Goal: Task Accomplishment & Management: Complete application form

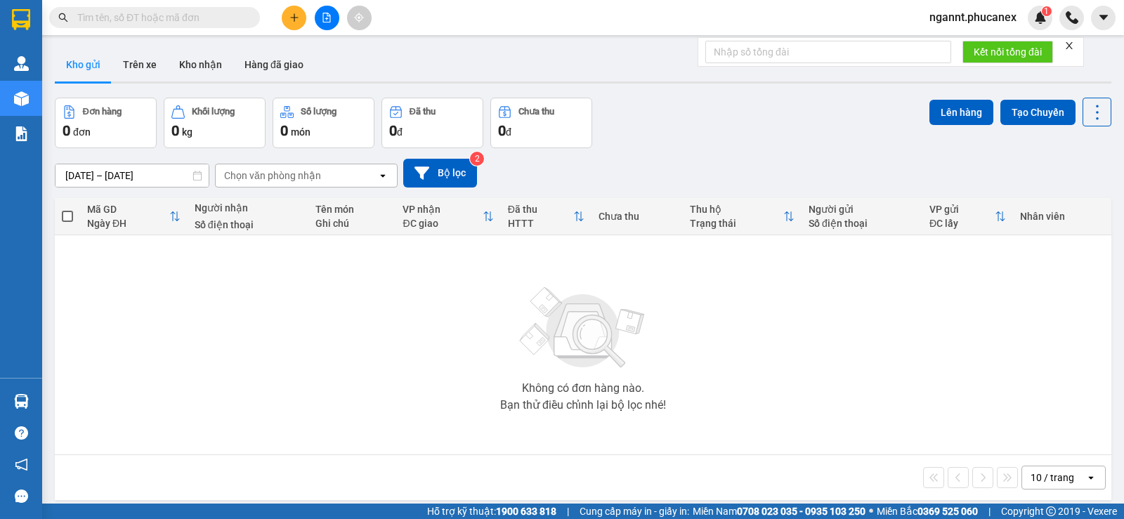
click at [206, 23] on input "text" at bounding box center [160, 17] width 166 height 15
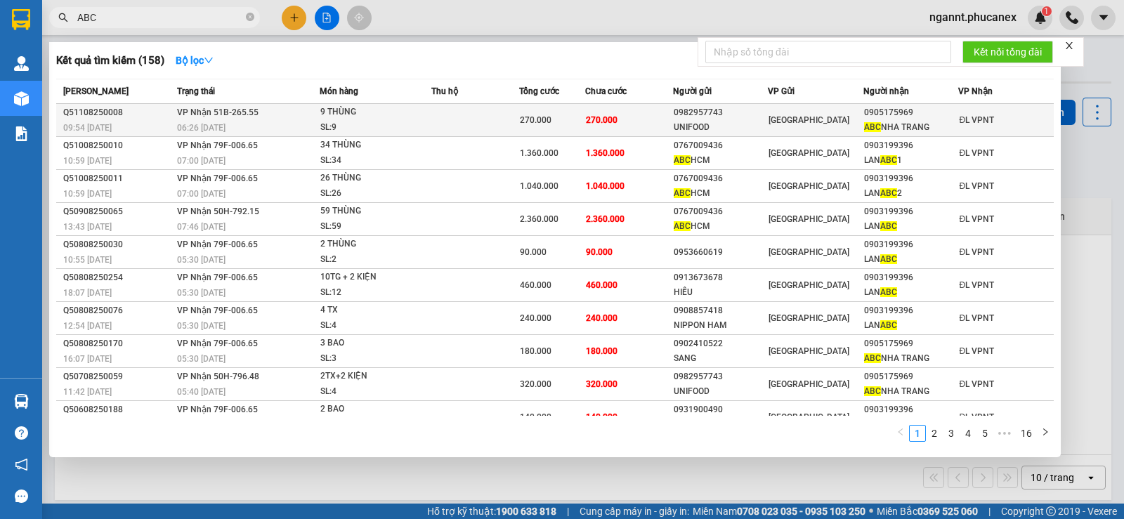
type input "ABC"
click at [380, 117] on div "9 THÙNG" at bounding box center [372, 112] width 105 height 15
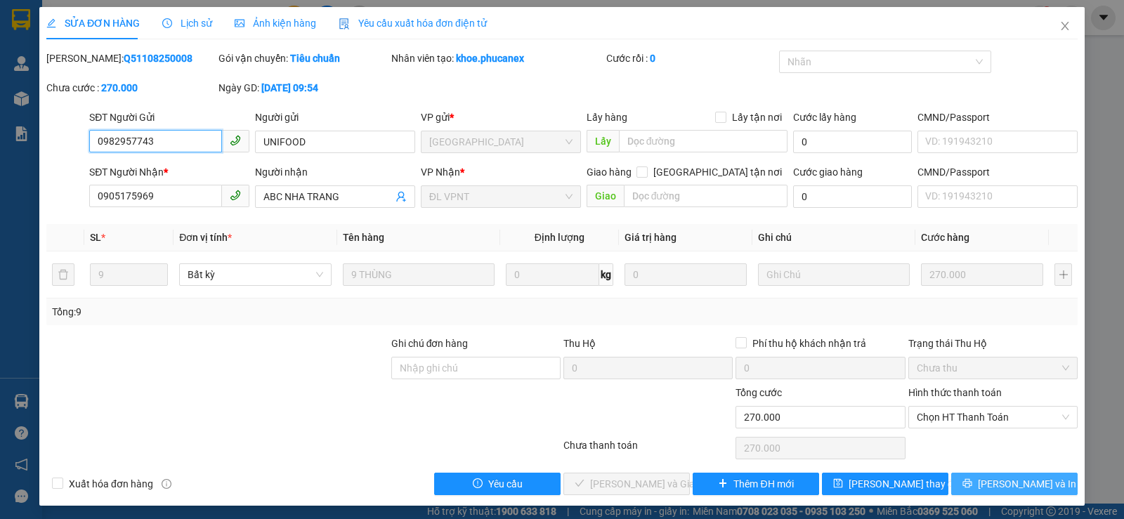
type input "0982957743"
type input "UNIFOOD"
type input "0905175969"
type input "ABC NHA TRANG"
type input "270.000"
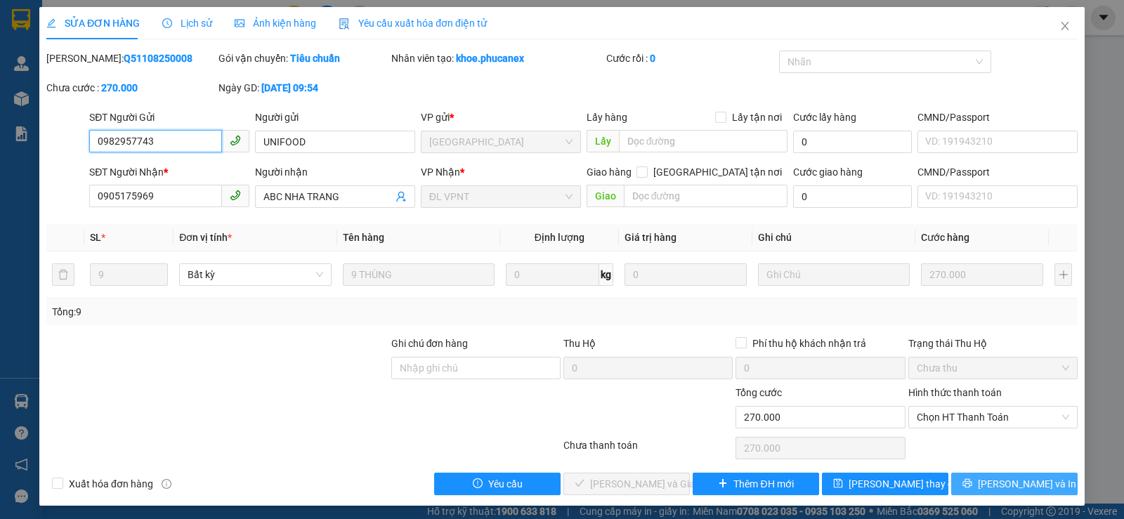
type input "270.000"
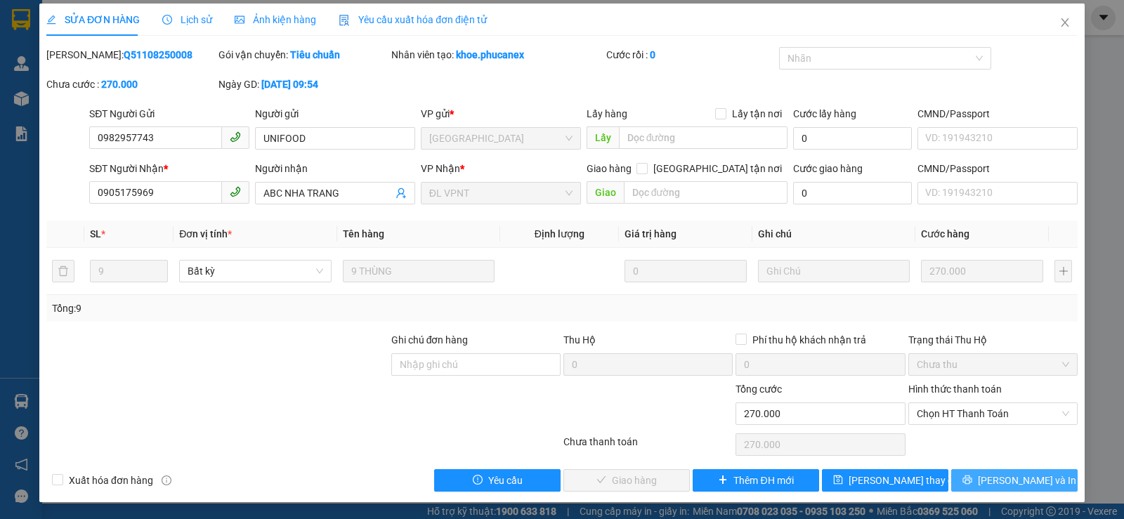
click at [987, 482] on button "[PERSON_NAME] và In" at bounding box center [1014, 480] width 126 height 22
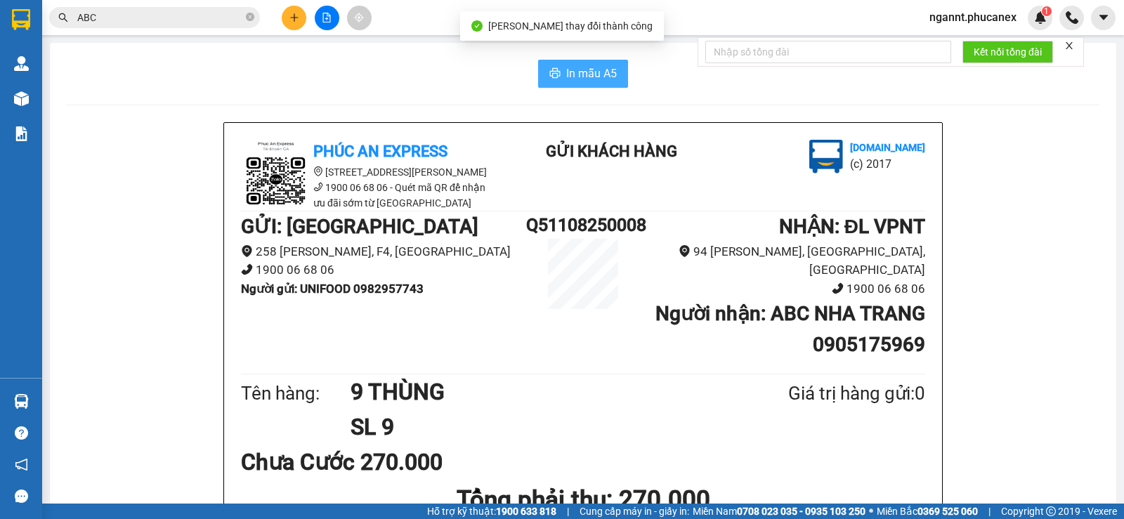
click at [596, 79] on span "In mẫu A5" at bounding box center [591, 74] width 51 height 18
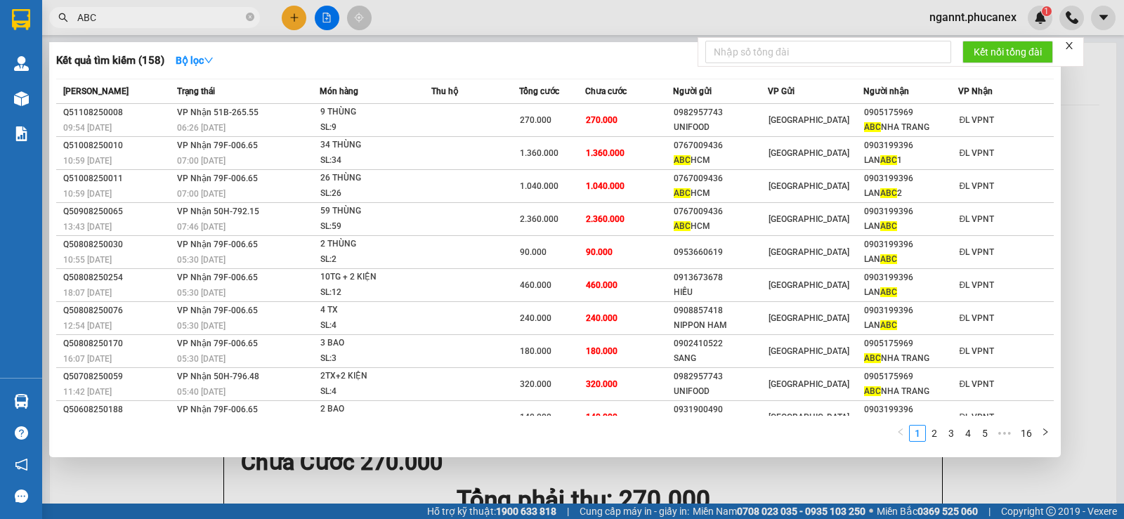
click at [119, 15] on input "ABC" at bounding box center [160, 17] width 166 height 15
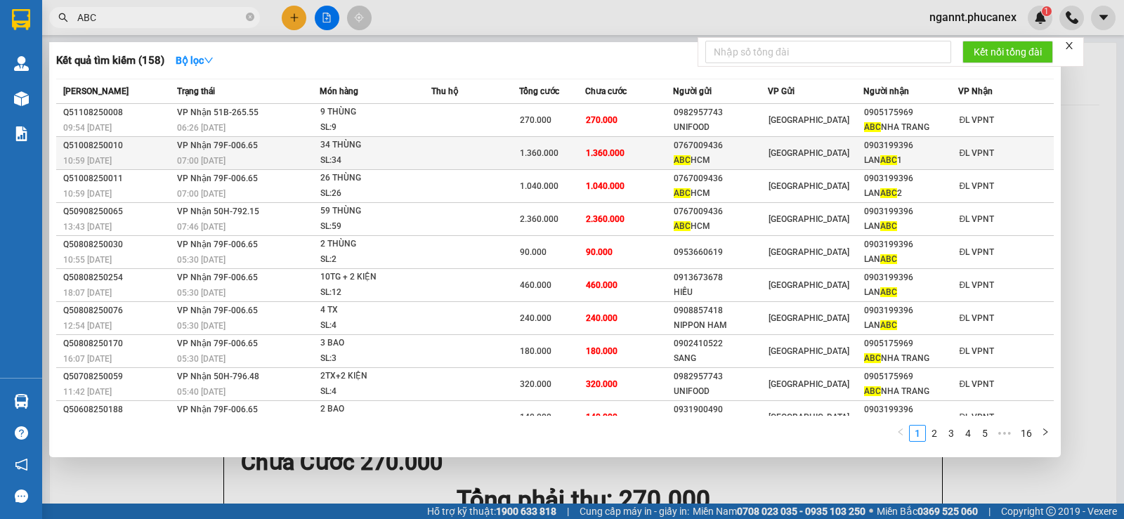
click at [131, 157] on div "10:59 [DATE]" at bounding box center [118, 160] width 110 height 15
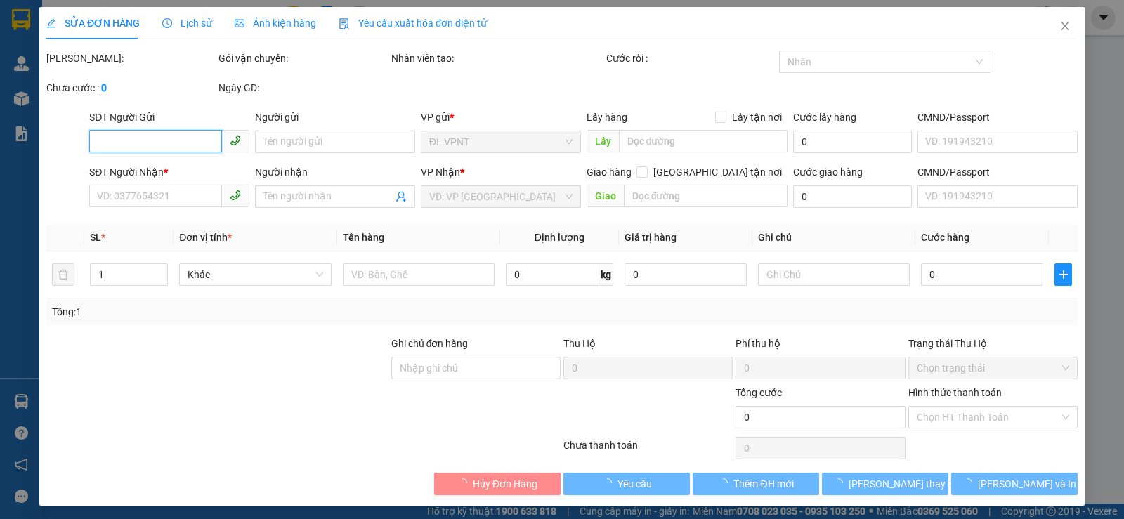
type input "0767009436"
type input "ABC HCM"
type input "0903199396"
type input "LAN ABC 1"
type input "1.360.000"
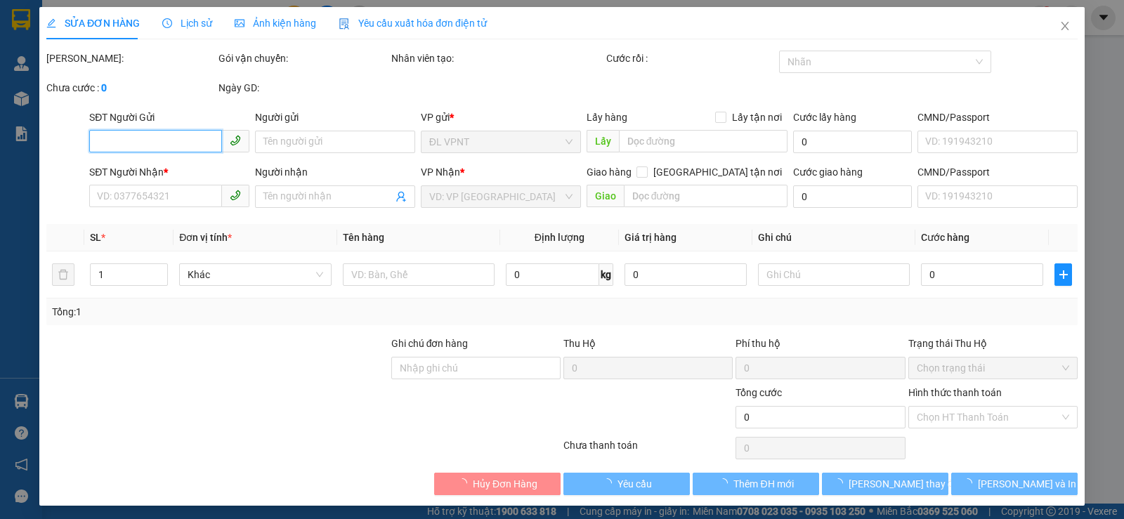
type input "1.360.000"
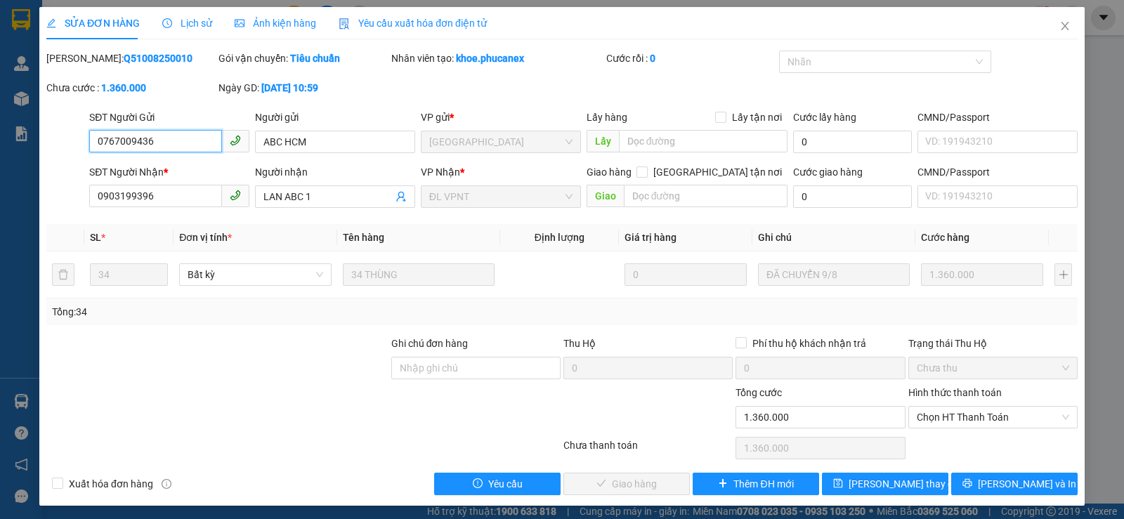
scroll to position [4, 0]
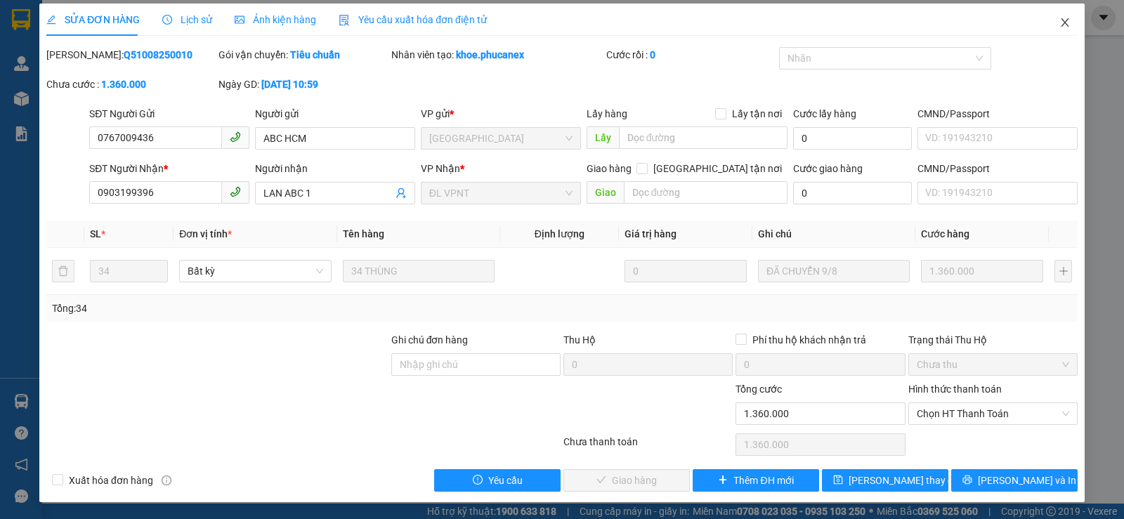
click at [1059, 20] on icon "close" at bounding box center [1064, 22] width 11 height 11
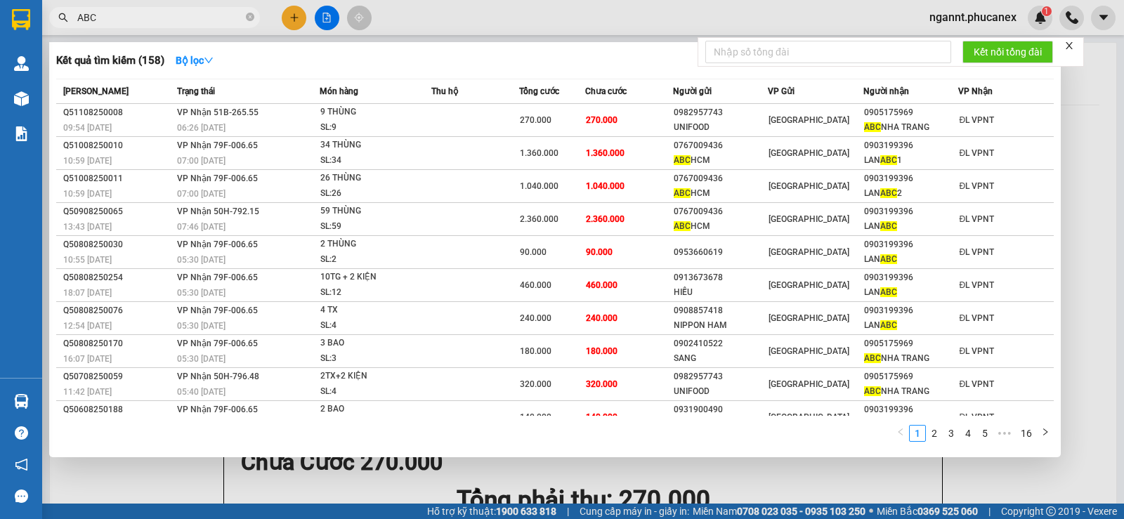
click at [135, 15] on input "ABC" at bounding box center [160, 17] width 166 height 15
drag, startPoint x: 150, startPoint y: 22, endPoint x: 59, endPoint y: 13, distance: 91.0
click at [57, 13] on span "ABC" at bounding box center [154, 17] width 211 height 21
paste input "0905190933"
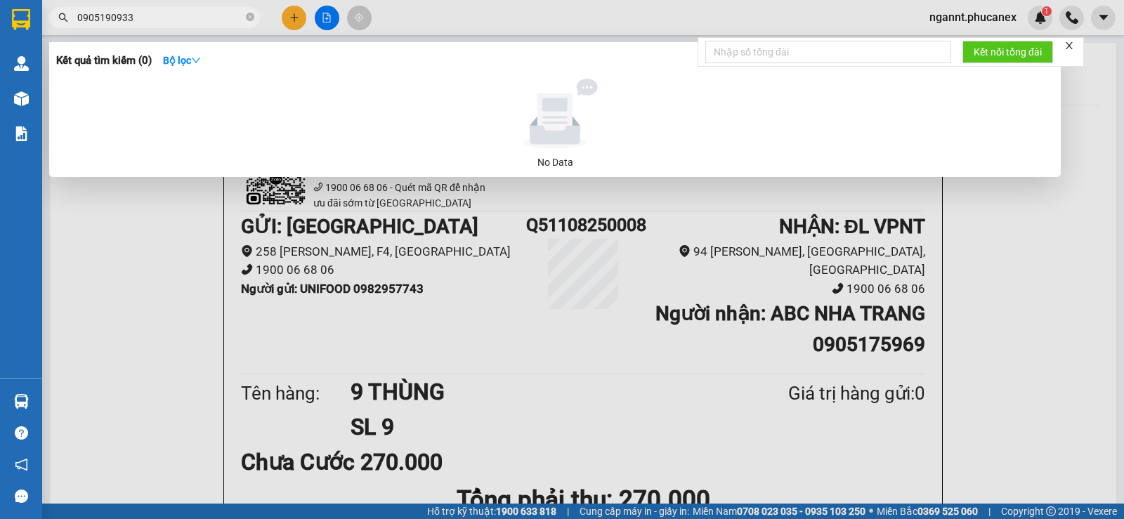
type input "0905190933"
click at [291, 25] on div at bounding box center [562, 259] width 1124 height 519
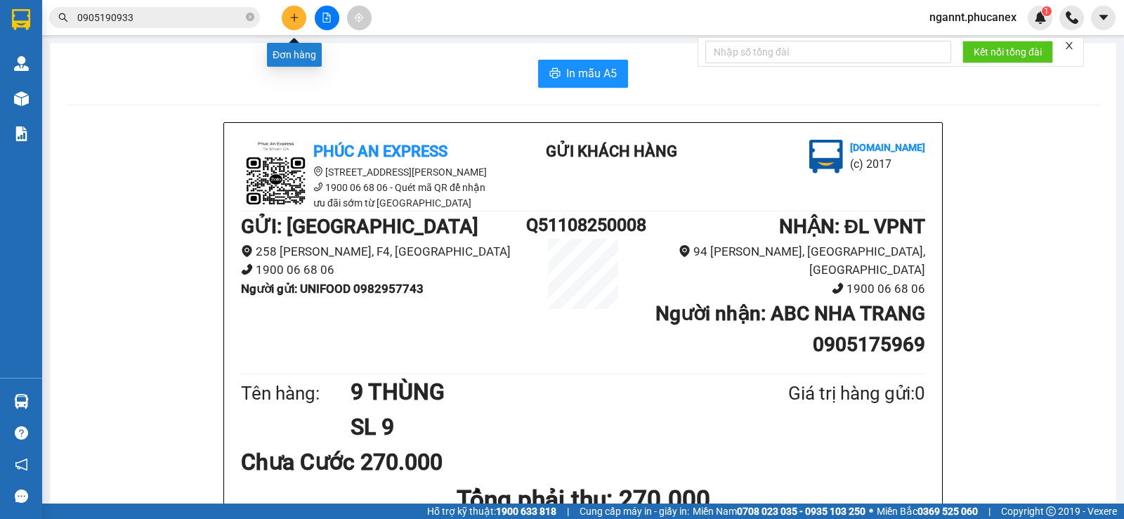
click at [291, 24] on button at bounding box center [294, 18] width 25 height 25
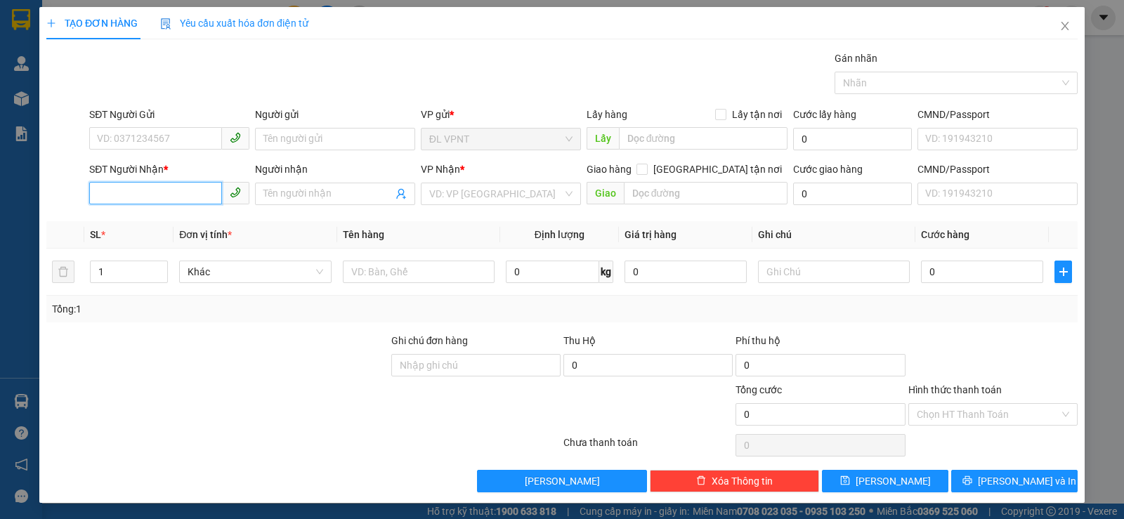
click at [144, 196] on input "SĐT Người Nhận *" at bounding box center [155, 193] width 133 height 22
click at [140, 218] on div "0962264738 - NỘI BÀI" at bounding box center [168, 221] width 142 height 15
type input "0962264738"
type input "NỘI BÀI"
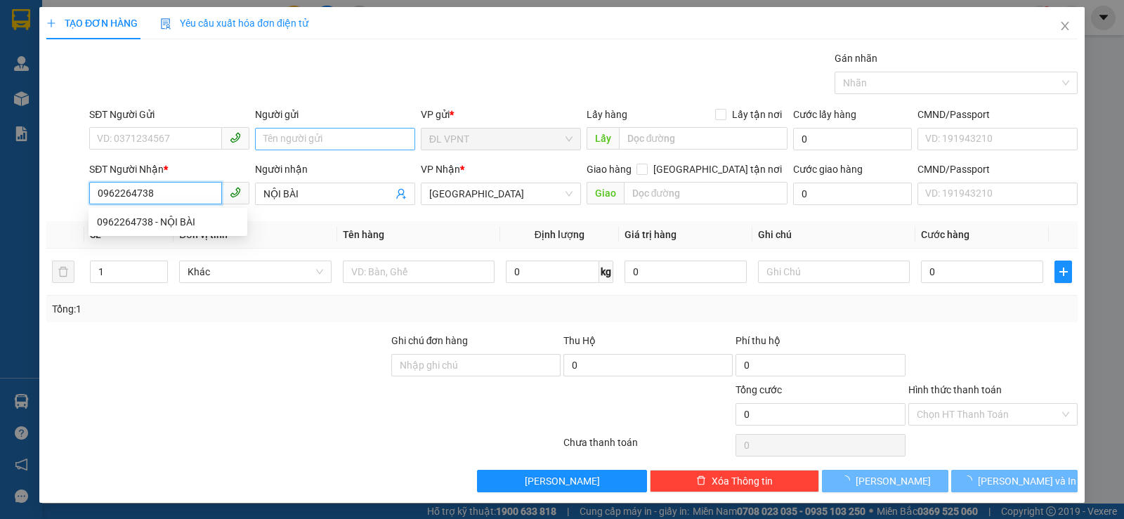
type input "0962264738"
click at [365, 136] on input "Người gửi" at bounding box center [335, 139] width 160 height 22
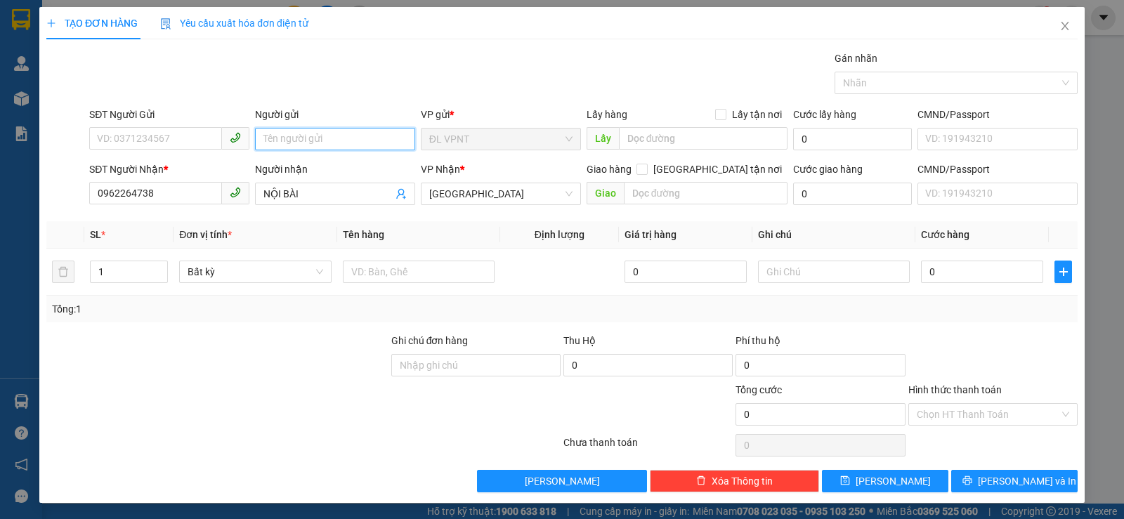
click at [358, 137] on input "Người gửi" at bounding box center [335, 139] width 160 height 22
paste input "ÌNH"
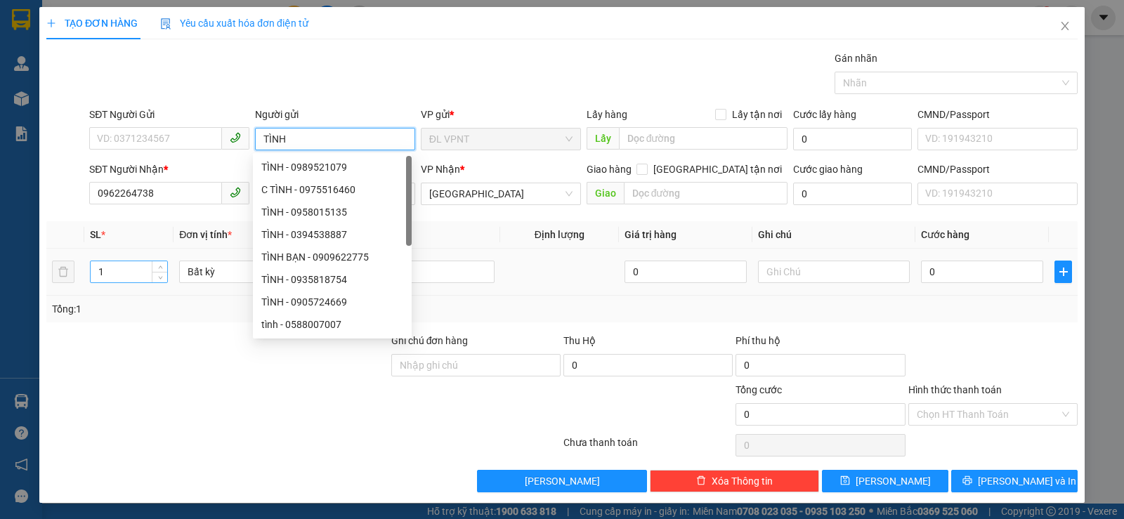
type input "TÌNH"
click at [119, 276] on input "1" at bounding box center [129, 271] width 77 height 21
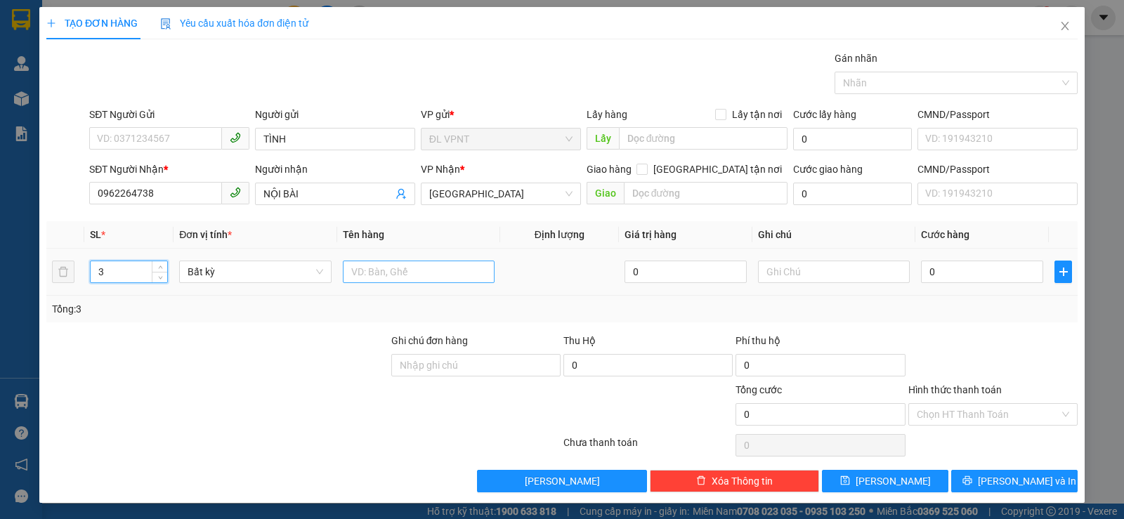
type input "3"
click at [403, 273] on input "text" at bounding box center [419, 272] width 152 height 22
type input "3T"
click at [930, 277] on input "0" at bounding box center [982, 272] width 122 height 22
type input "1"
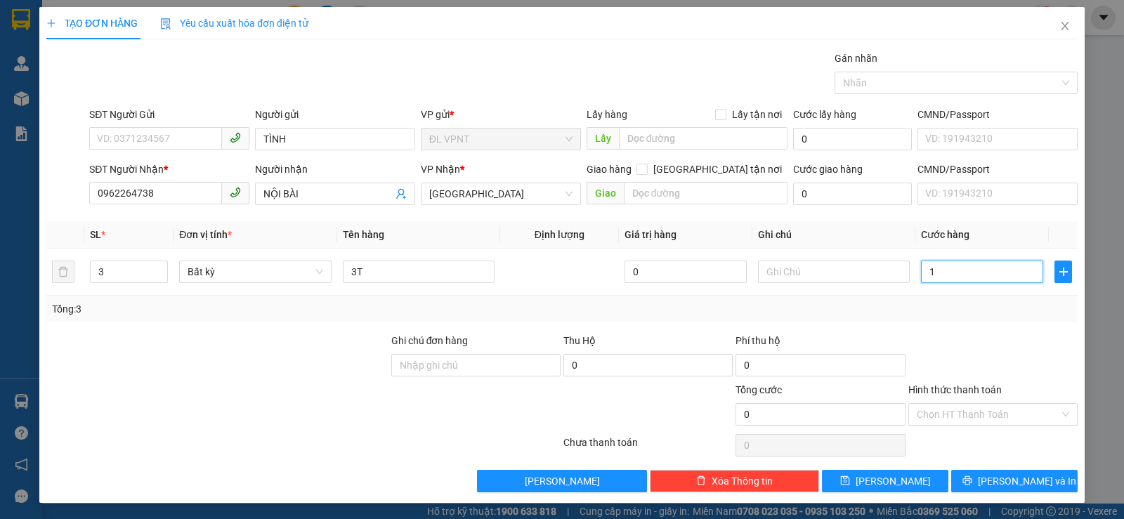
type input "1"
type input "12"
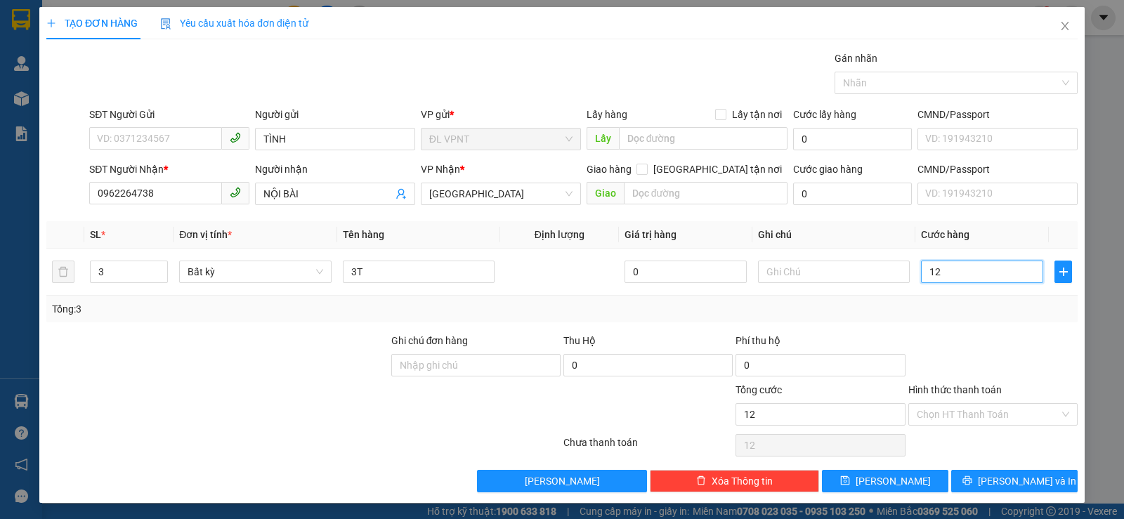
type input "120"
click at [979, 340] on div at bounding box center [993, 357] width 172 height 49
type input "120.000"
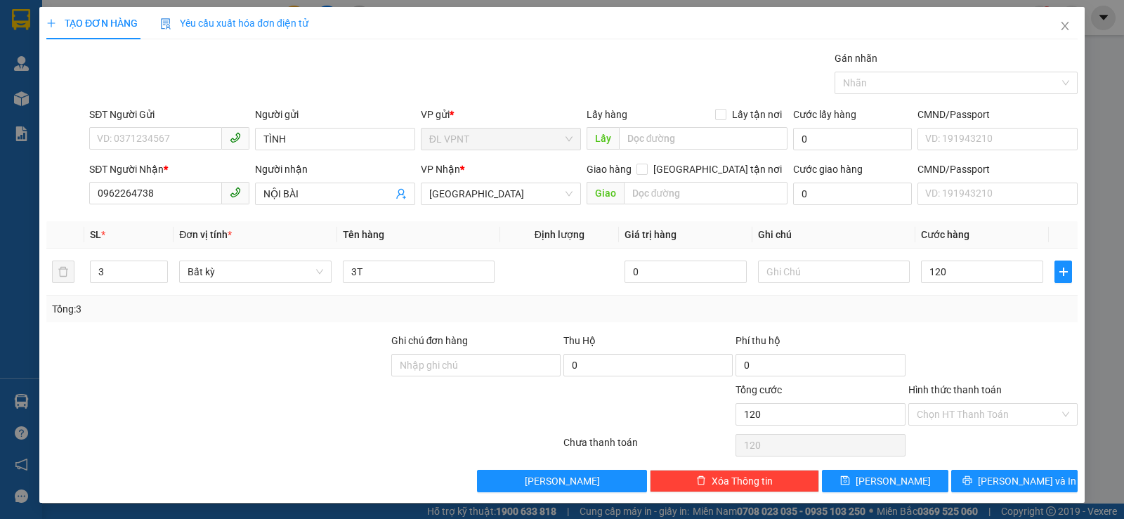
type input "120.000"
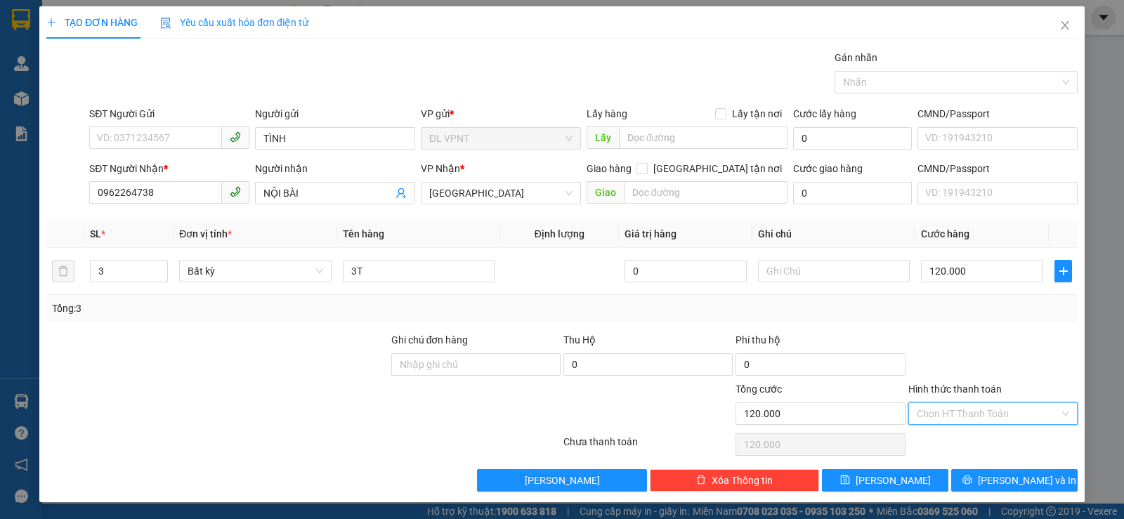
click at [963, 406] on input "Hình thức thanh toán" at bounding box center [987, 413] width 143 height 21
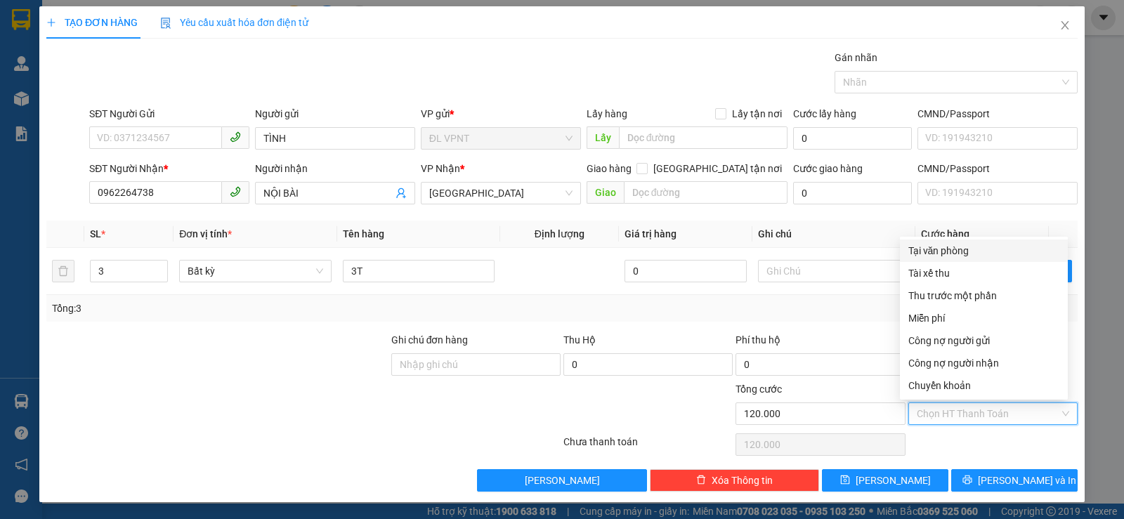
click at [850, 234] on th "Ghi chú" at bounding box center [833, 234] width 163 height 27
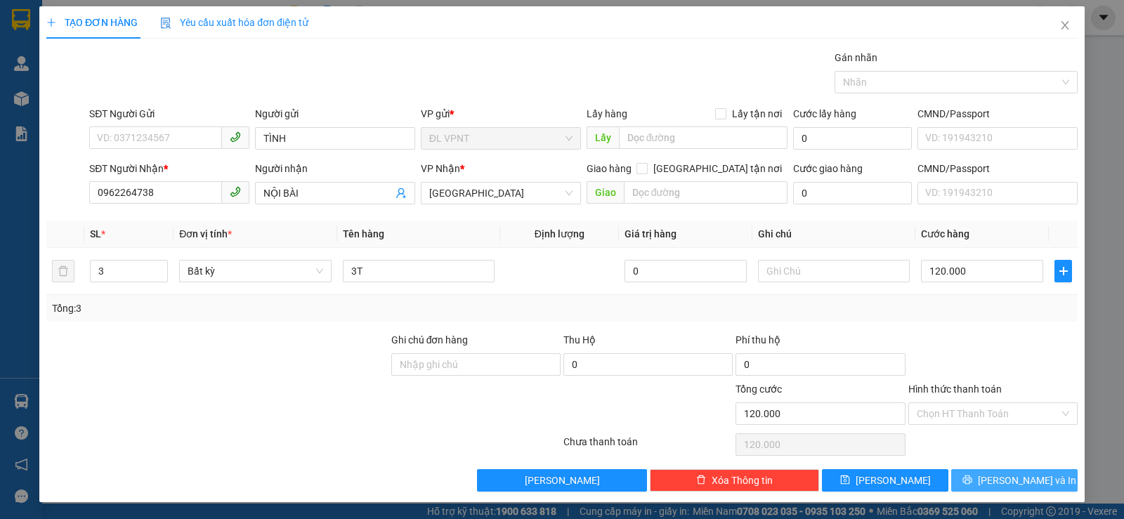
click at [973, 475] on button "[PERSON_NAME] và In" at bounding box center [1014, 480] width 126 height 22
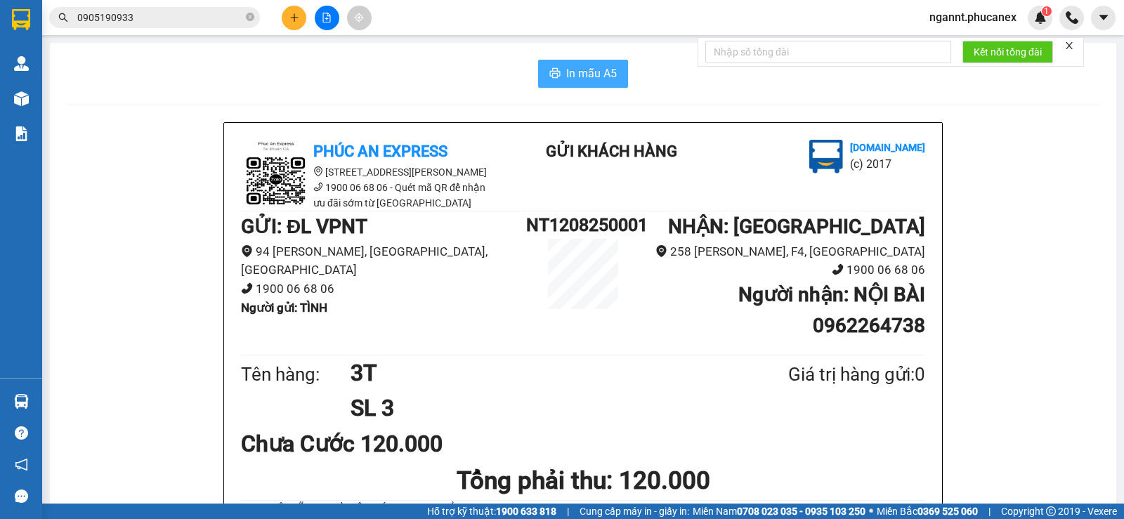
click at [586, 72] on span "In mẫu A5" at bounding box center [591, 74] width 51 height 18
